Goal: Register for event/course

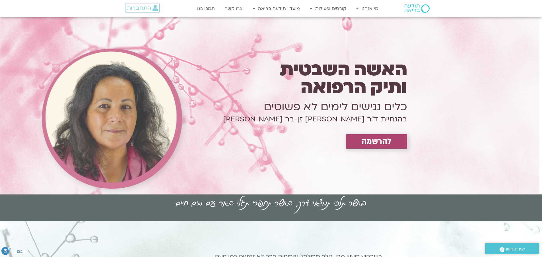
click at [377, 142] on span "להרשמה" at bounding box center [376, 141] width 30 height 9
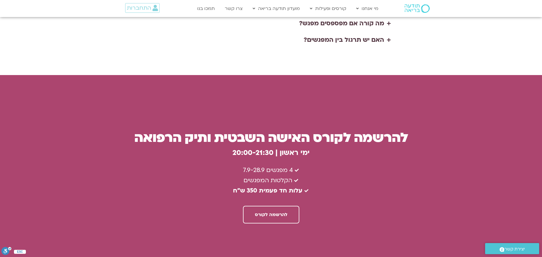
scroll to position [1502, 0]
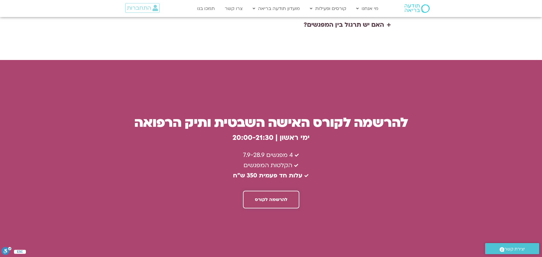
click at [279, 197] on span "להרשמה לקורס" at bounding box center [271, 199] width 32 height 5
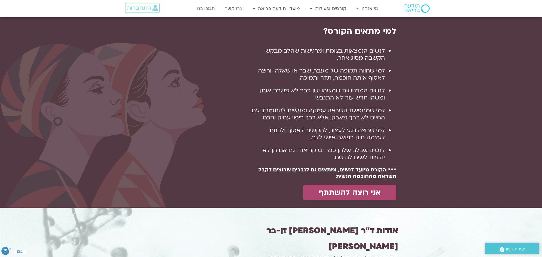
scroll to position [426, 0]
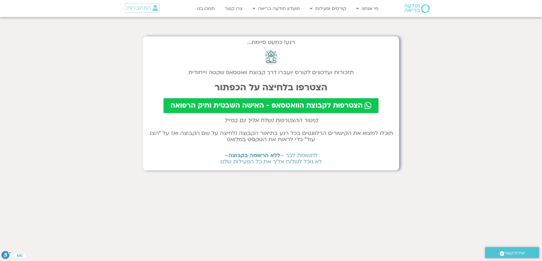
click at [269, 107] on span "הצטרפות לקבוצת הוואטסאפ - האישה השבטית ותיק הרפואה" at bounding box center [266, 106] width 192 height 8
